Goal: Task Accomplishment & Management: Manage account settings

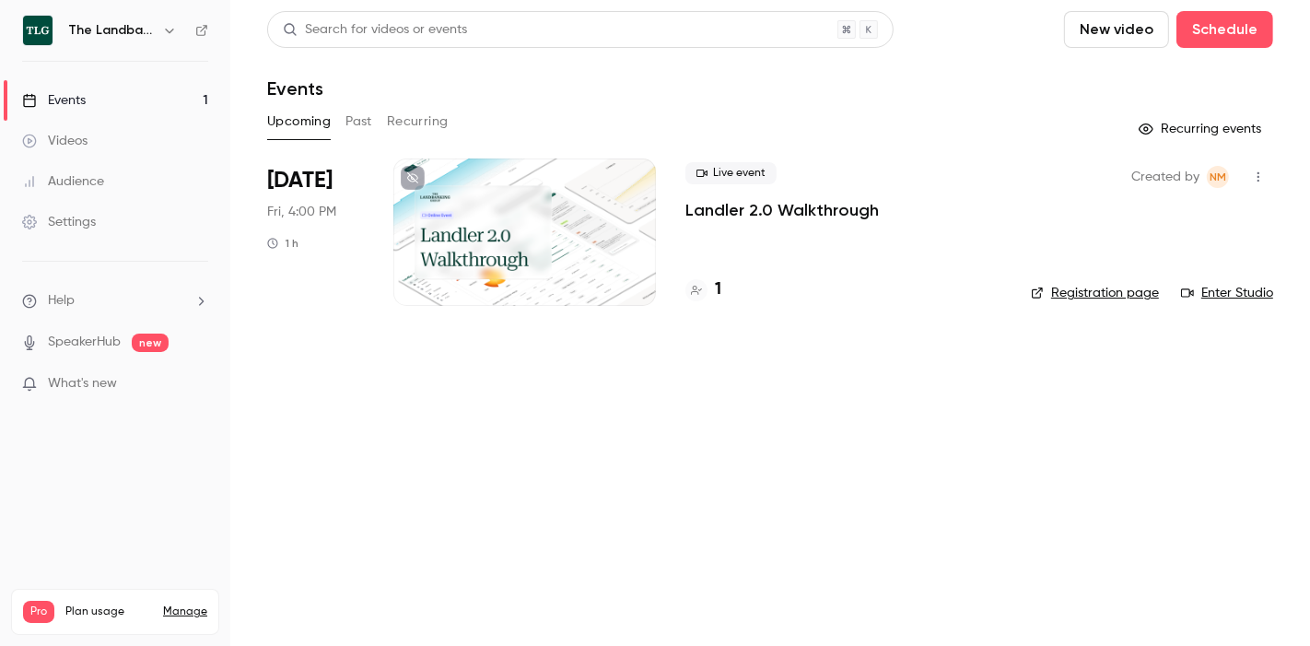
click at [741, 212] on p "Landler 2.0 Walkthrough" at bounding box center [781, 210] width 193 height 22
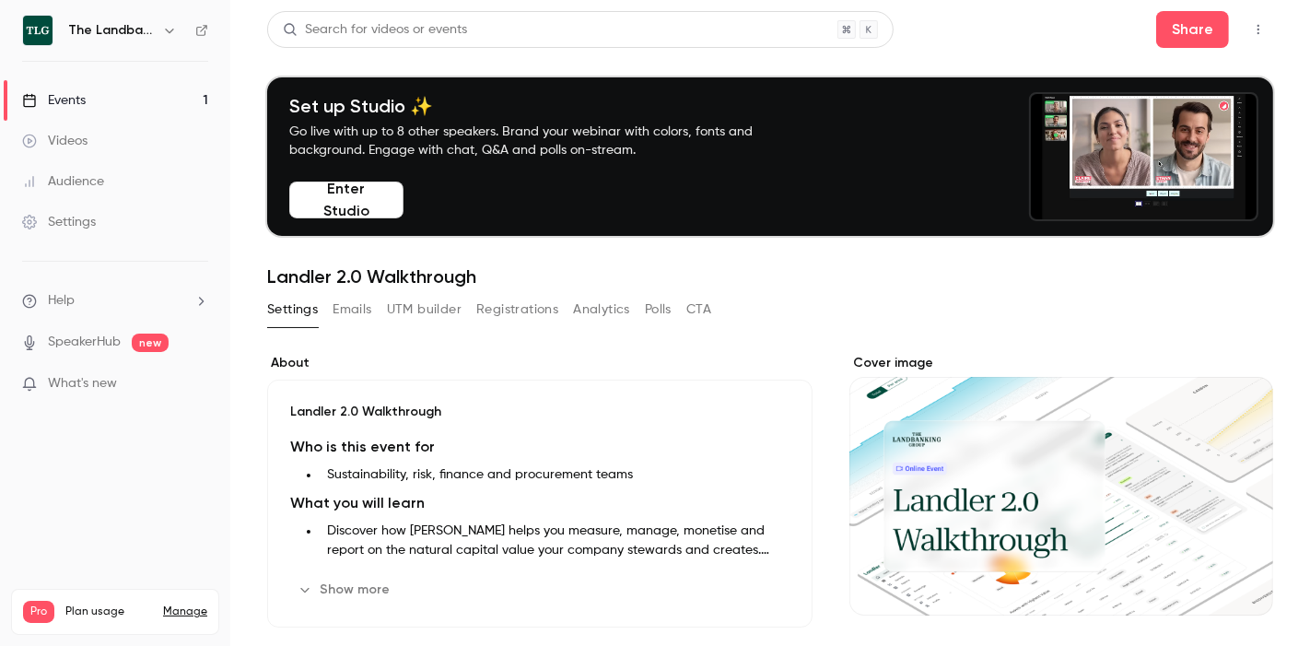
scroll to position [74, 0]
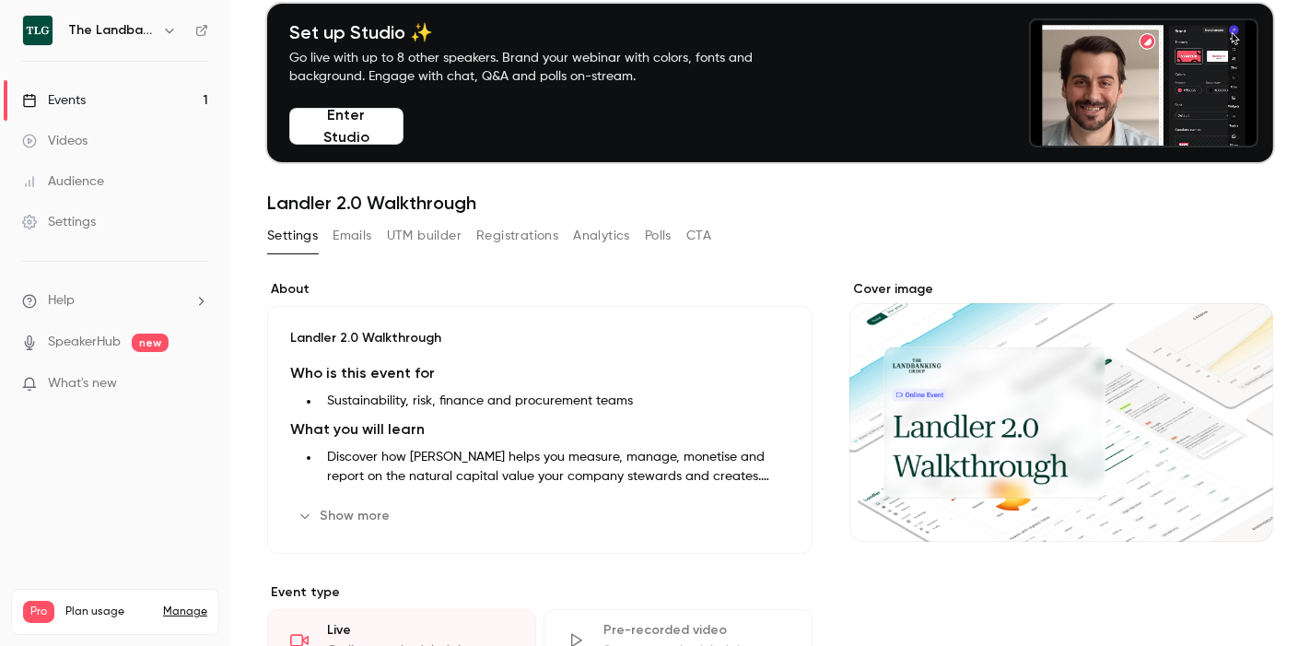
click at [540, 241] on button "Registrations" at bounding box center [517, 235] width 82 height 29
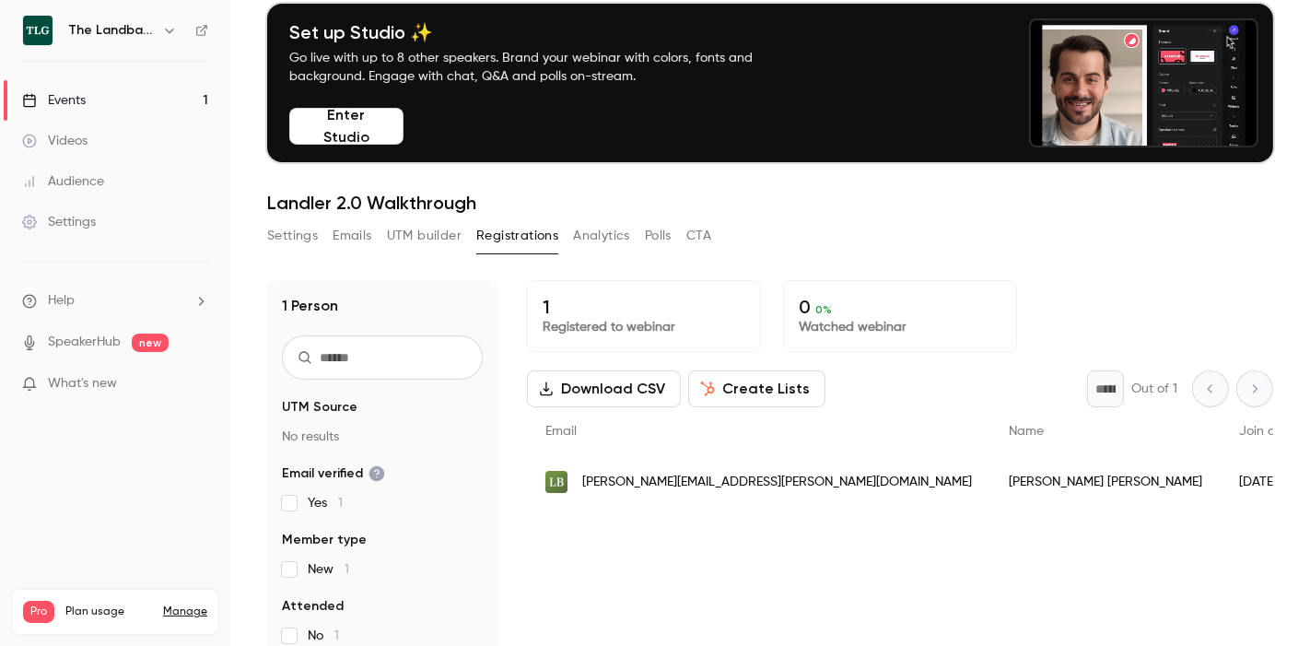
scroll to position [180, 0]
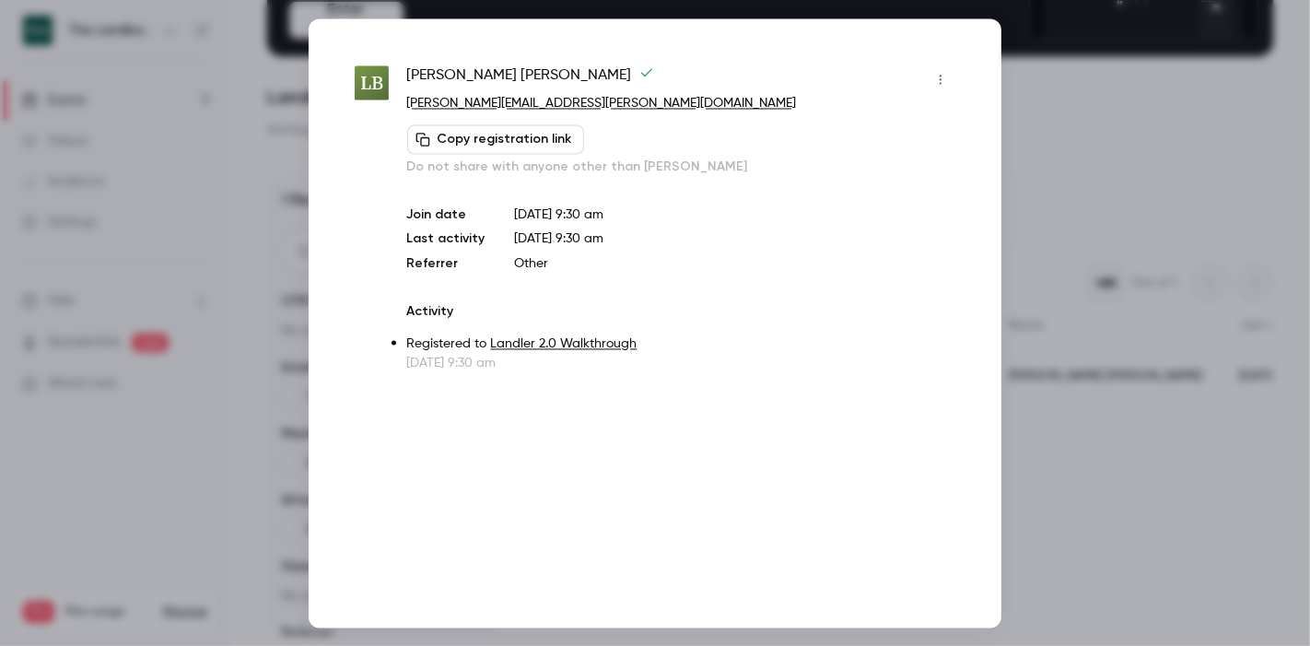
click at [937, 79] on icon "button" at bounding box center [940, 79] width 15 height 13
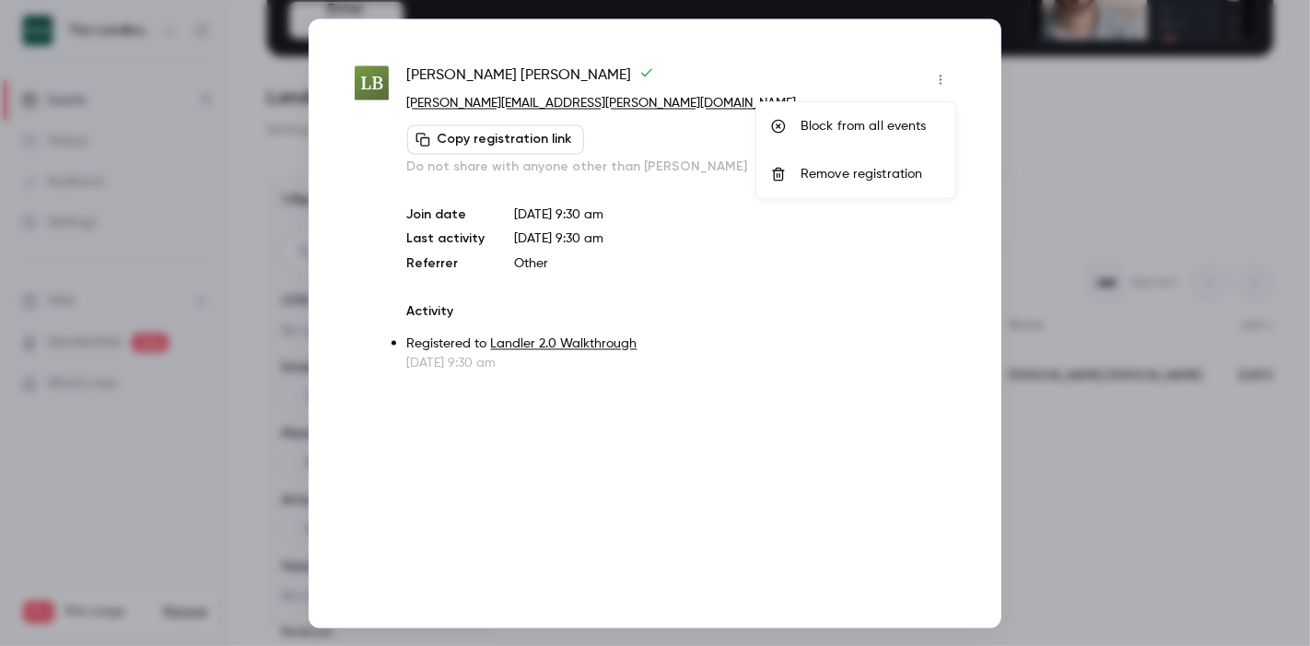
click at [873, 163] on li "Remove registration" at bounding box center [855, 174] width 199 height 48
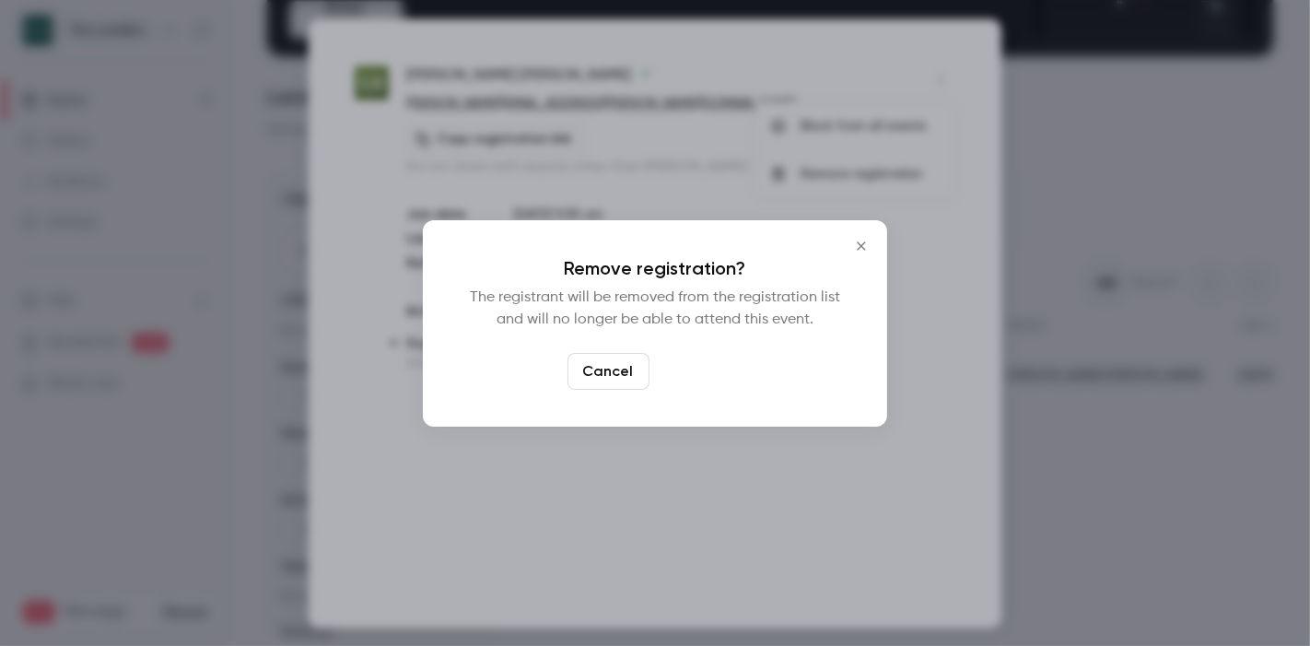
click at [704, 372] on button "Confirm" at bounding box center [700, 371] width 87 height 37
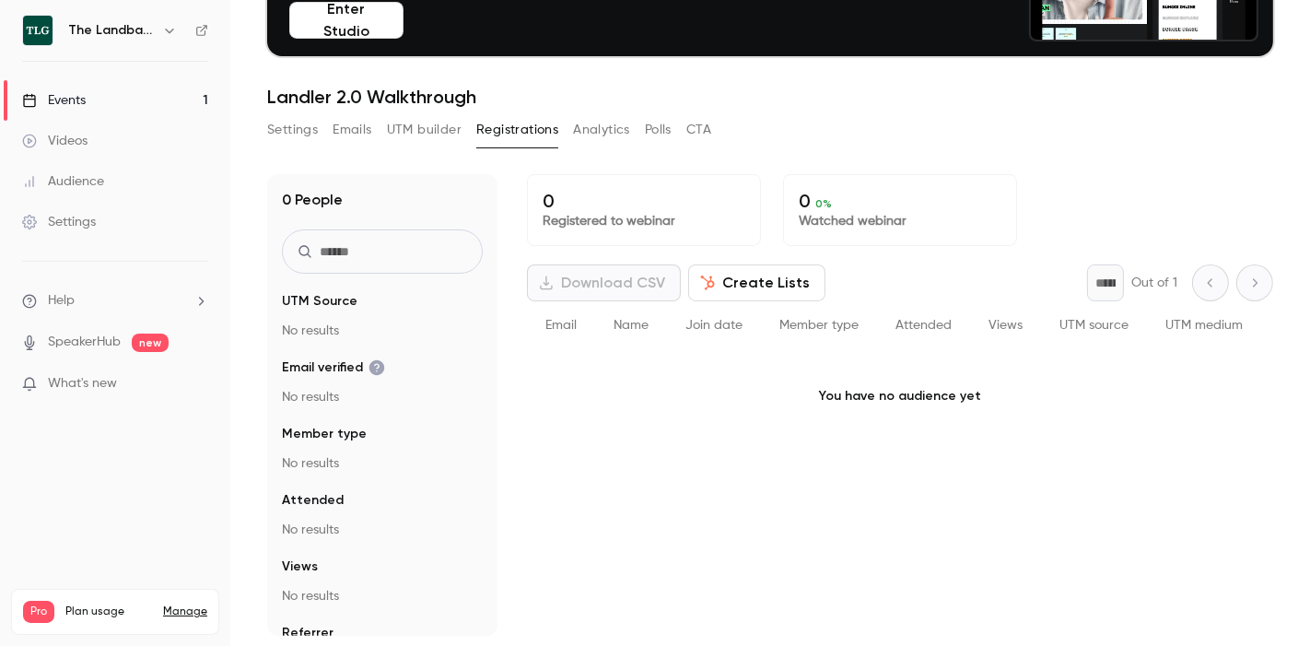
scroll to position [0, 0]
